Goal: Use online tool/utility: Utilize a website feature to perform a specific function

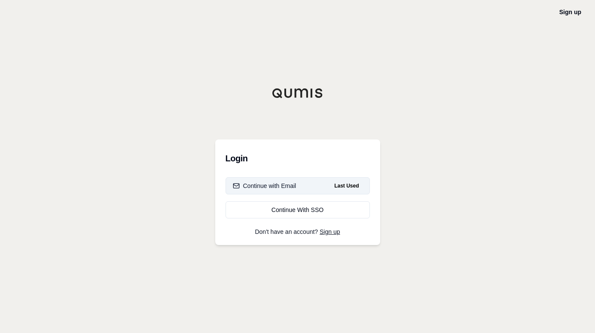
click at [307, 187] on button "Continue with Email Last Used" at bounding box center [297, 185] width 144 height 17
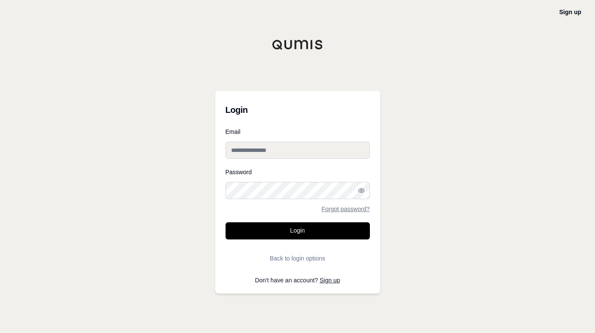
click at [282, 199] on div "Password Forgot password?" at bounding box center [297, 190] width 144 height 43
click at [276, 145] on input "Email" at bounding box center [297, 150] width 144 height 17
type input "**********"
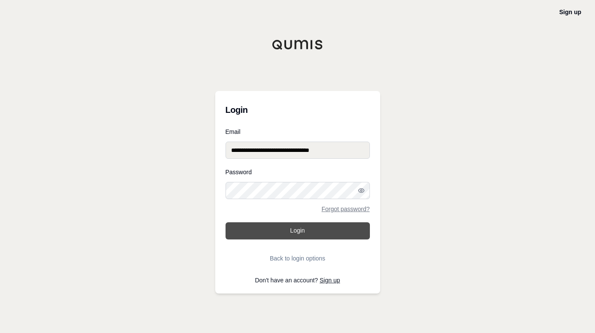
click at [294, 230] on button "Login" at bounding box center [297, 230] width 144 height 17
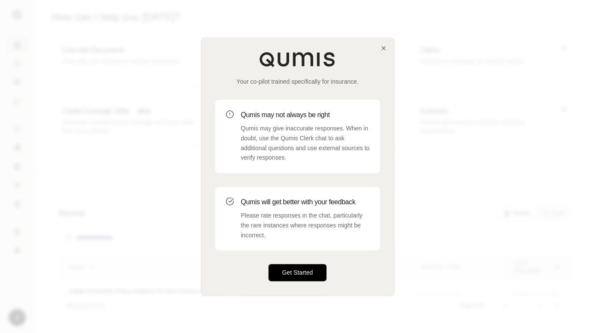
click at [315, 274] on button "Get Started" at bounding box center [297, 272] width 58 height 17
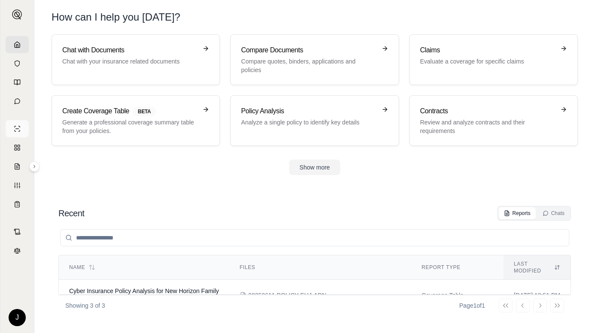
click at [17, 130] on icon at bounding box center [17, 128] width 7 height 7
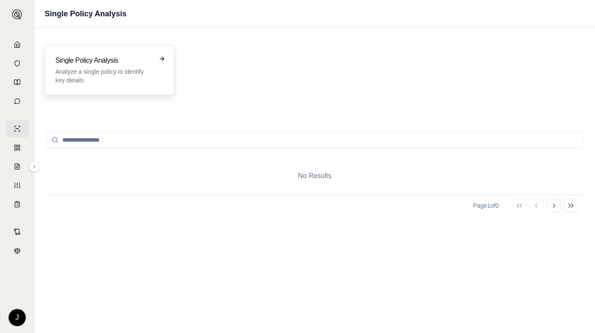
click at [130, 76] on p "Analyze a single policy to identify key details" at bounding box center [103, 75] width 96 height 17
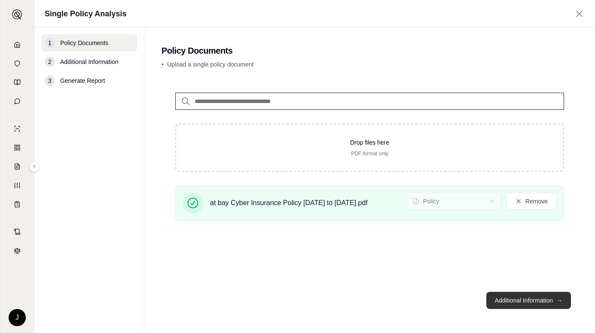
click at [522, 303] on button "Additional Information →" at bounding box center [528, 300] width 85 height 17
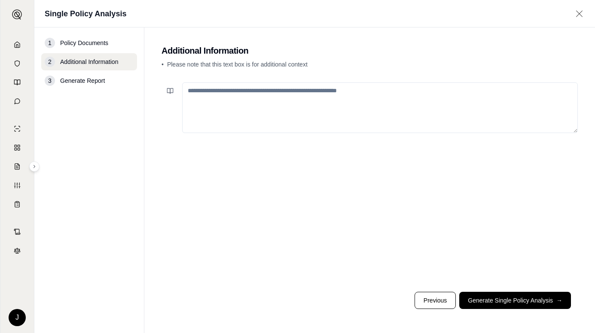
click at [252, 108] on textarea at bounding box center [379, 107] width 395 height 51
click at [486, 299] on button "Generate Single Policy Analysis →" at bounding box center [515, 300] width 112 height 17
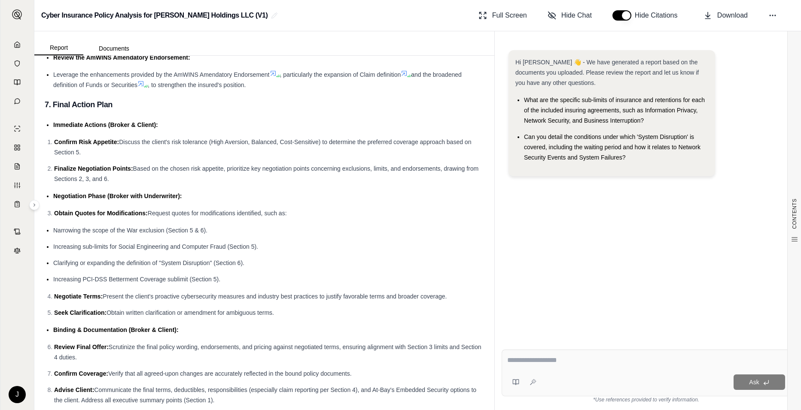
scroll to position [2732, 0]
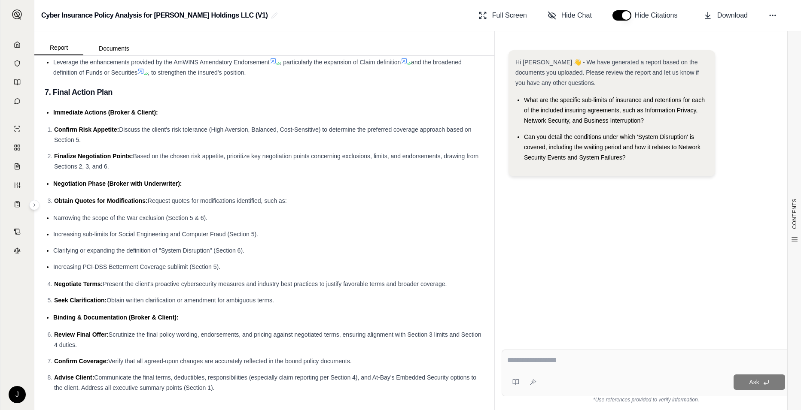
click at [201, 213] on li "Narrowing the scope of the War exclusion (Section 5 & 6)." at bounding box center [268, 218] width 431 height 10
